Goal: Transaction & Acquisition: Purchase product/service

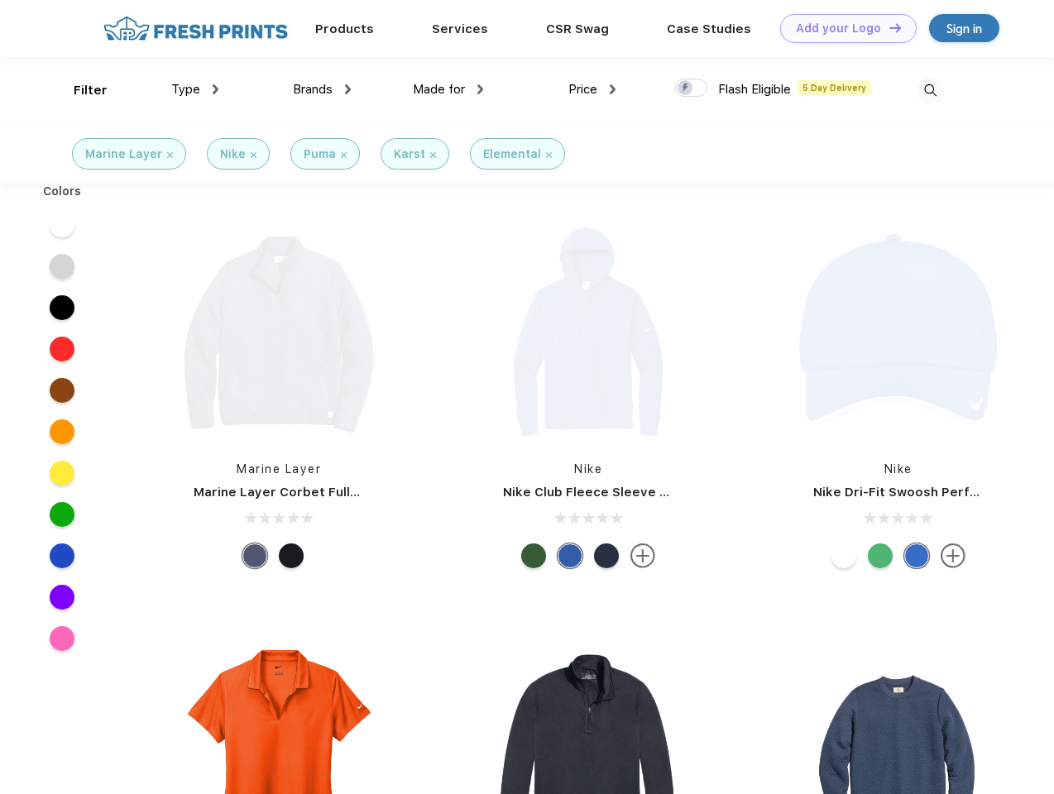
scroll to position [1, 0]
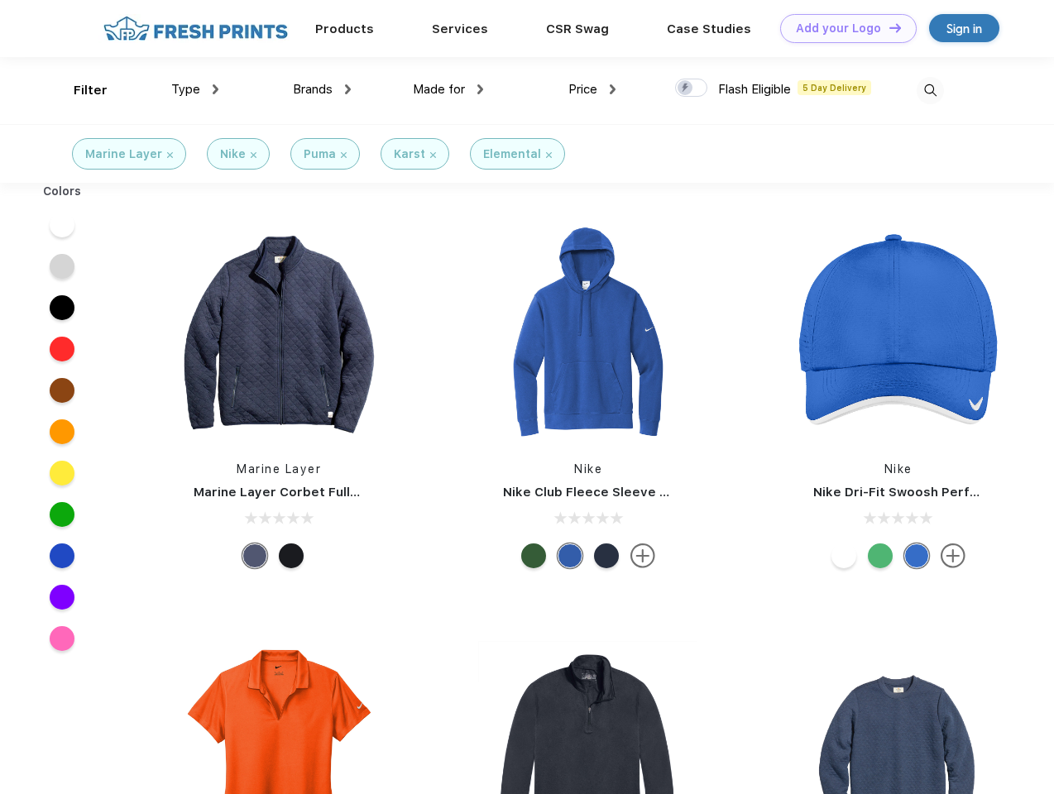
click at [842, 28] on link "Add your Logo Design Tool" at bounding box center [848, 28] width 136 height 29
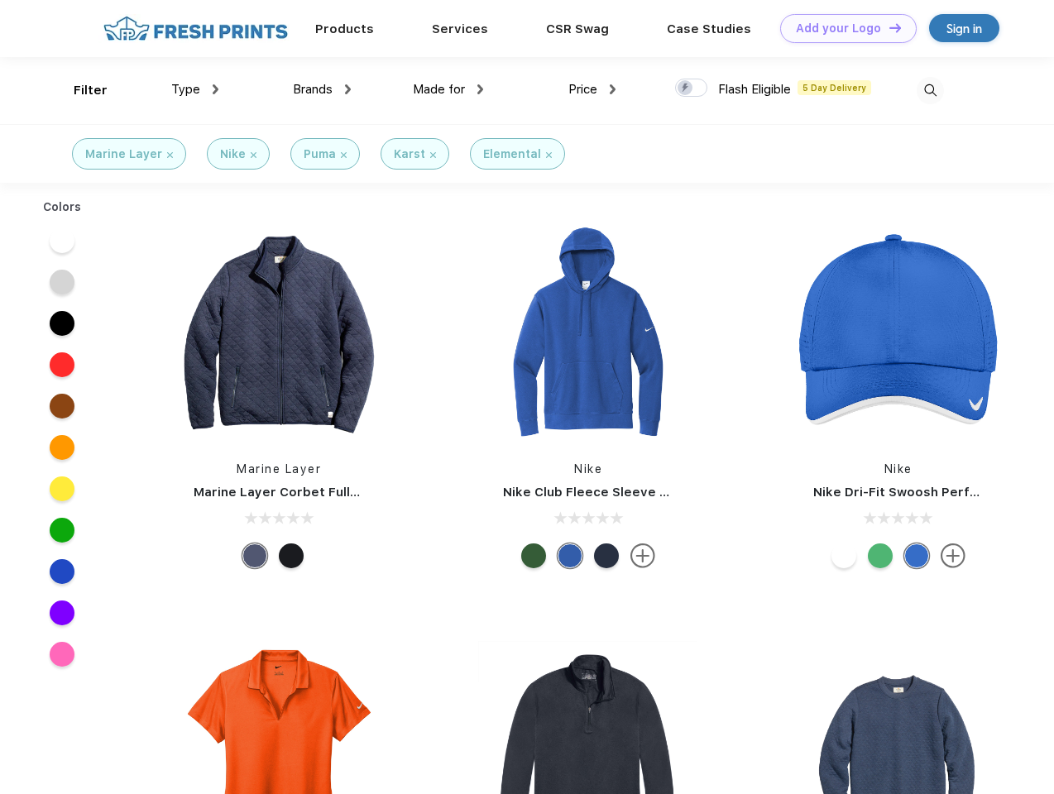
click at [0, 0] on div "Design Tool" at bounding box center [0, 0] width 0 height 0
click at [887, 27] on link "Add your Logo Design Tool" at bounding box center [848, 28] width 136 height 29
click at [79, 90] on div "Filter" at bounding box center [91, 90] width 34 height 19
click at [195, 89] on span "Type" at bounding box center [185, 89] width 29 height 15
click at [322, 89] on span "Brands" at bounding box center [313, 89] width 40 height 15
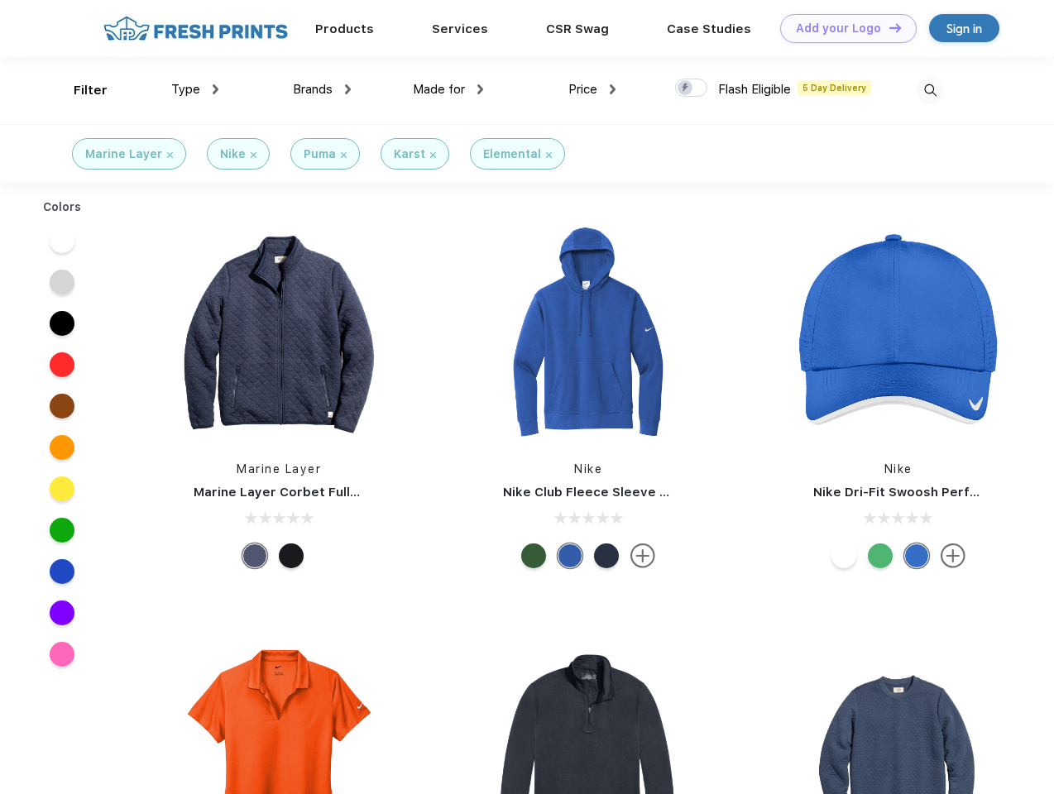
click at [448, 89] on span "Made for" at bounding box center [439, 89] width 52 height 15
click at [592, 89] on span "Price" at bounding box center [582, 89] width 29 height 15
click at [691, 88] on div at bounding box center [691, 88] width 32 height 18
click at [686, 88] on input "checkbox" at bounding box center [680, 83] width 11 height 11
click at [929, 90] on img at bounding box center [929, 90] width 27 height 27
